Goal: Information Seeking & Learning: Learn about a topic

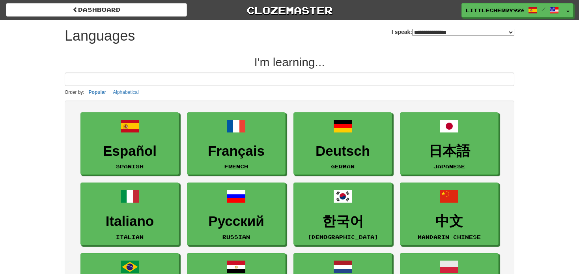
select select "*******"
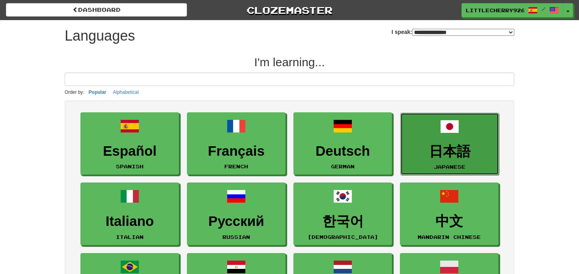
click at [459, 145] on h3 "日本語" at bounding box center [449, 151] width 90 height 15
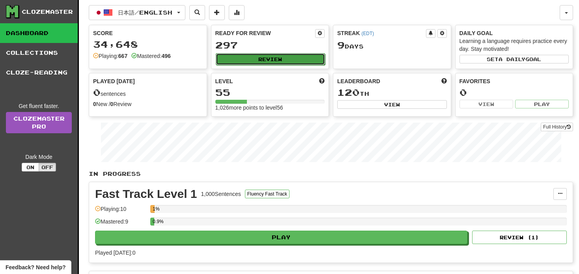
click at [271, 60] on button "Review" at bounding box center [271, 59] width 110 height 12
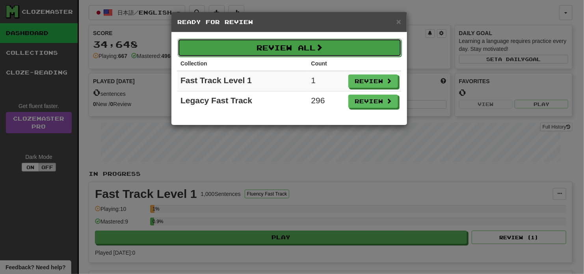
click at [276, 53] on button "Review All" at bounding box center [290, 48] width 224 height 18
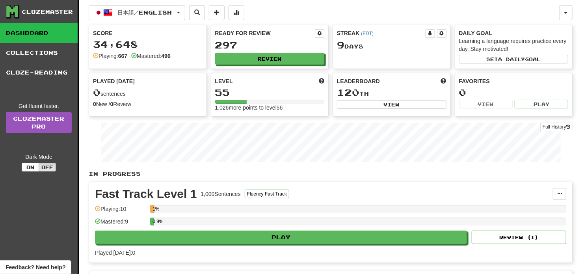
select select "**"
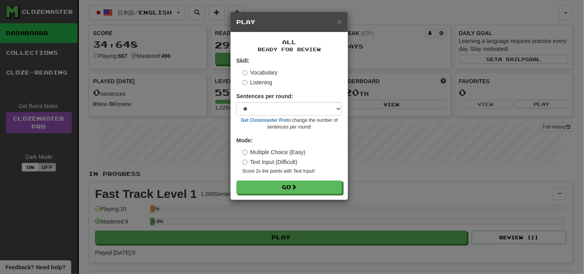
click at [264, 80] on label "Listening" at bounding box center [257, 82] width 30 height 8
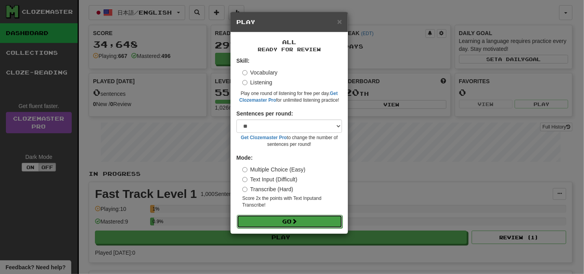
click at [281, 223] on button "Go" at bounding box center [290, 221] width 106 height 13
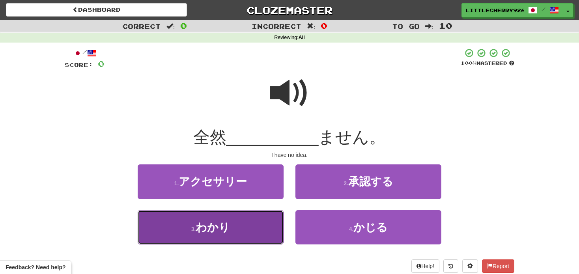
click at [242, 224] on button "3 . わかり" at bounding box center [211, 227] width 146 height 34
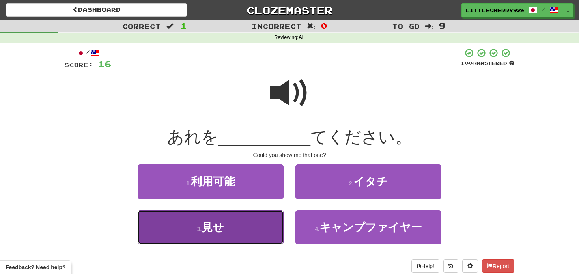
click at [246, 219] on button "3 . 見せ" at bounding box center [211, 227] width 146 height 34
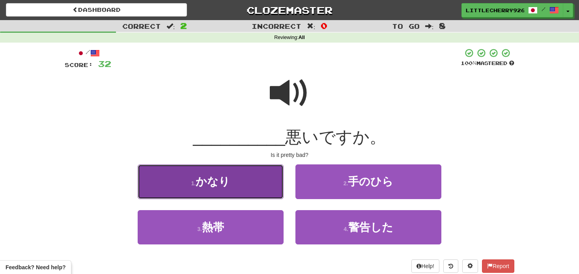
click at [230, 180] on button "1 . かなり" at bounding box center [211, 181] width 146 height 34
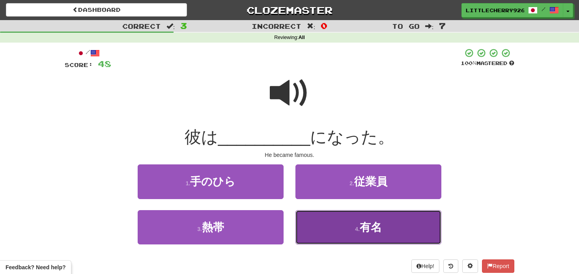
click at [388, 215] on button "4 . 有名" at bounding box center [368, 227] width 146 height 34
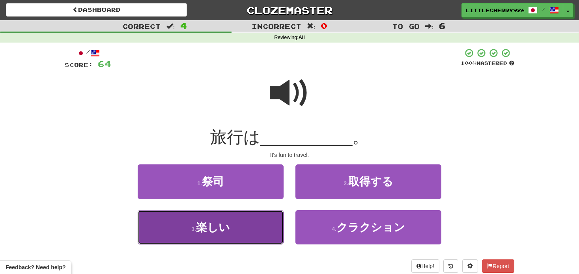
click at [229, 234] on button "3 . 楽しい" at bounding box center [211, 227] width 146 height 34
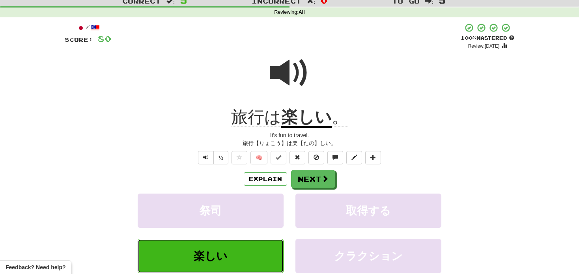
scroll to position [44, 0]
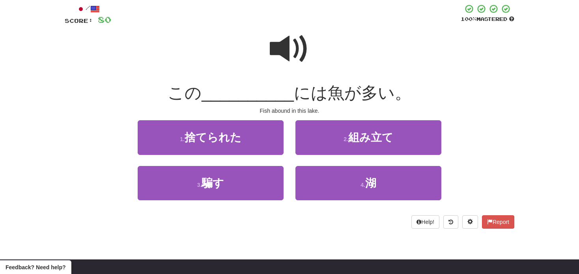
click at [302, 51] on span at bounding box center [289, 48] width 39 height 39
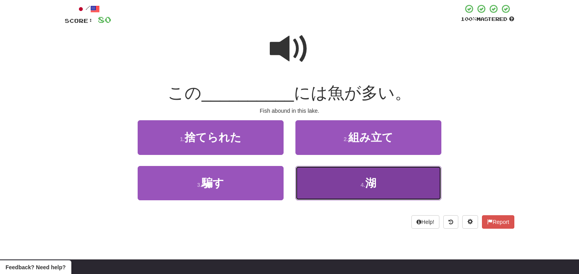
click at [388, 184] on button "4 . 湖" at bounding box center [368, 183] width 146 height 34
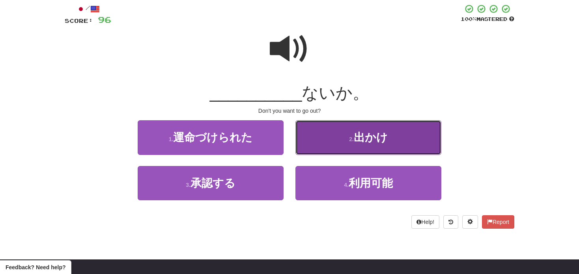
click at [392, 147] on button "2 . 出かけ" at bounding box center [368, 137] width 146 height 34
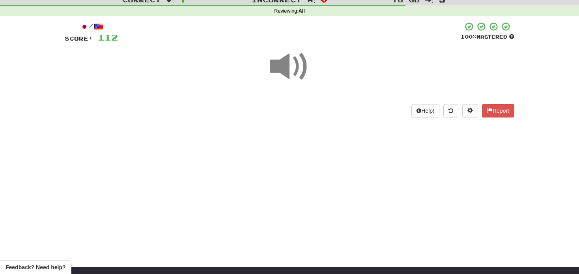
scroll to position [26, 0]
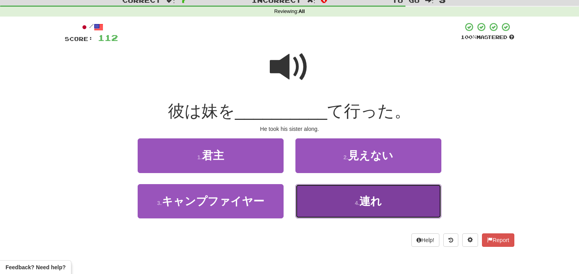
click at [355, 203] on small "4 ." at bounding box center [357, 203] width 5 height 6
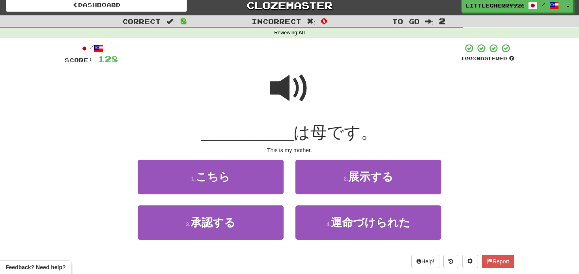
scroll to position [6, 0]
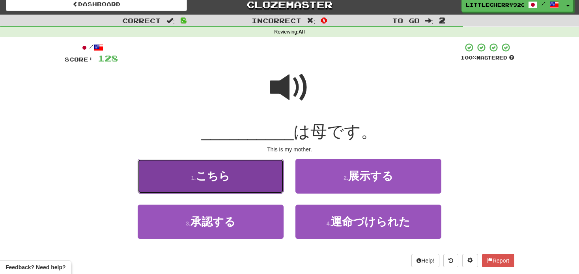
click at [248, 178] on button "1 . こちら" at bounding box center [211, 176] width 146 height 34
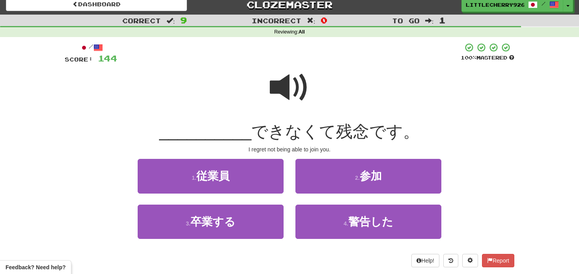
click at [294, 73] on span at bounding box center [289, 87] width 39 height 39
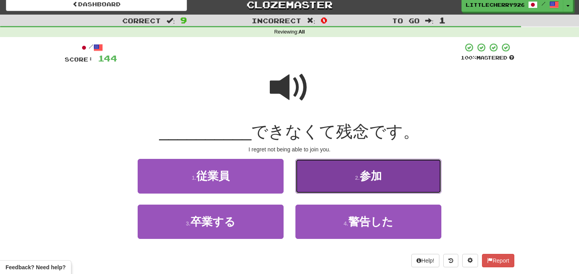
click at [344, 175] on button "2 . 参加" at bounding box center [368, 176] width 146 height 34
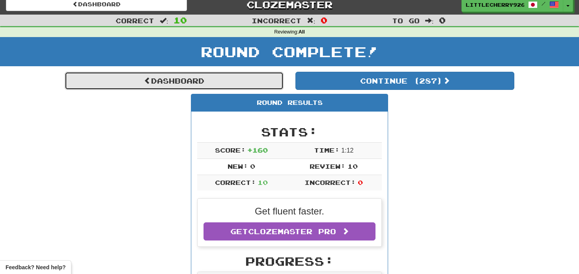
click at [211, 76] on link "Dashboard" at bounding box center [174, 81] width 219 height 18
